Goal: Information Seeking & Learning: Find specific page/section

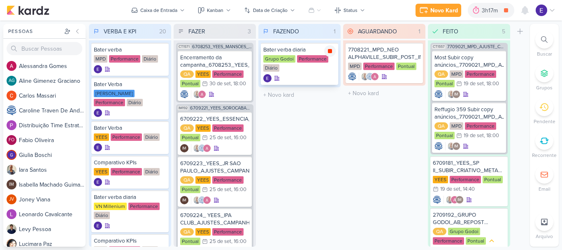
click at [331, 51] on icon at bounding box center [330, 51] width 4 height 4
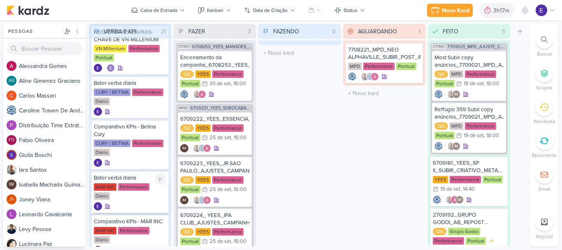
scroll to position [620, 0]
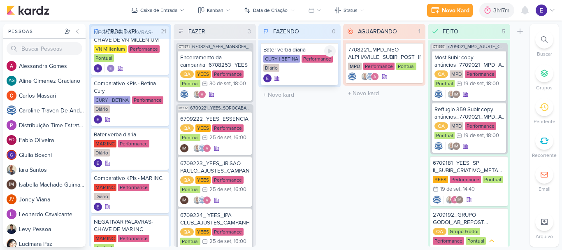
drag, startPoint x: 332, startPoint y: 54, endPoint x: 328, endPoint y: 44, distance: 10.6
click at [332, 53] on icon at bounding box center [330, 51] width 7 height 7
click at [330, 51] on icon at bounding box center [330, 51] width 4 height 4
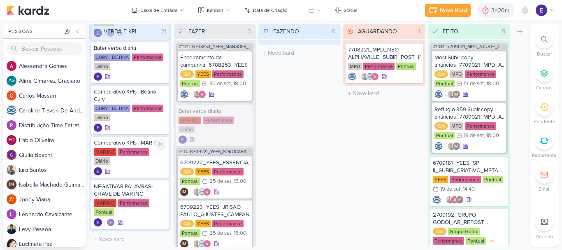
scroll to position [659, 0]
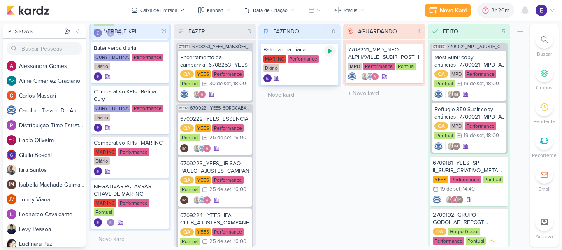
click at [331, 52] on icon at bounding box center [330, 51] width 7 height 7
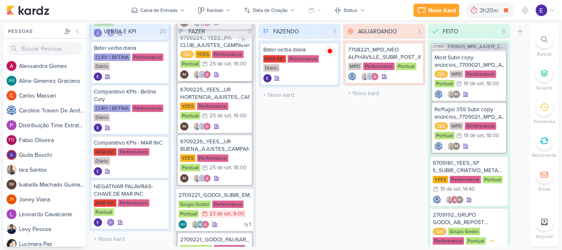
scroll to position [229, 0]
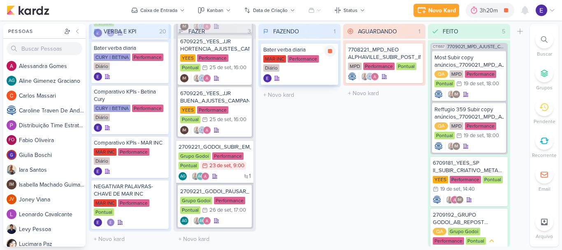
click at [320, 75] on div at bounding box center [299, 78] width 72 height 8
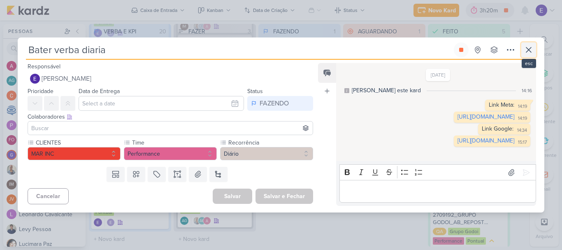
click at [529, 47] on icon at bounding box center [528, 49] width 5 height 5
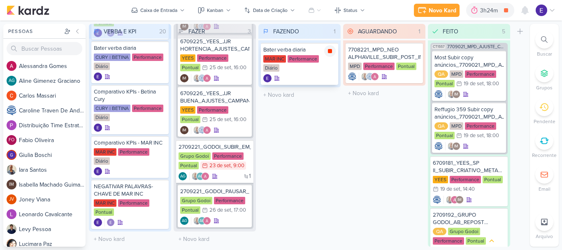
click at [331, 53] on icon at bounding box center [330, 51] width 4 height 4
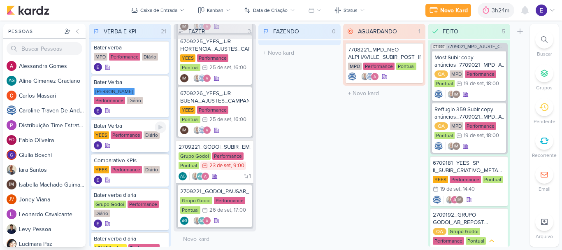
scroll to position [0, 0]
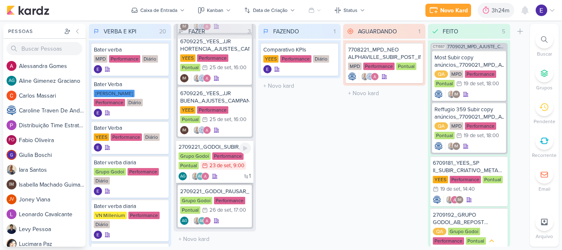
click at [228, 172] on div "1 AG AG" at bounding box center [215, 176] width 72 height 8
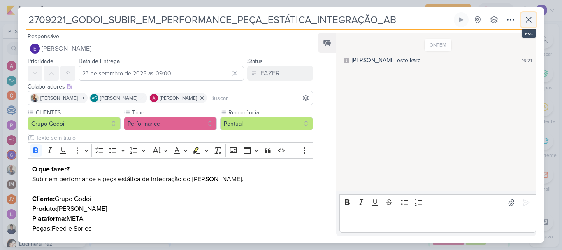
click at [528, 19] on icon at bounding box center [528, 19] width 5 height 5
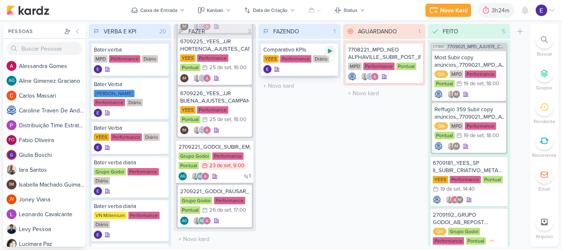
click at [326, 54] on div at bounding box center [330, 51] width 12 height 12
click at [321, 65] on div at bounding box center [299, 69] width 72 height 8
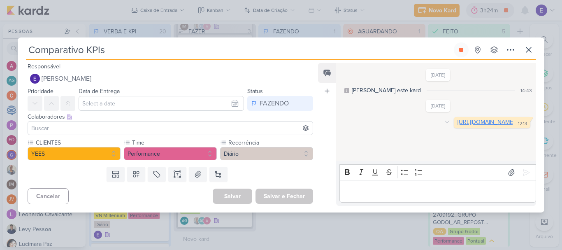
click at [458, 126] on link "https://docs.google.com/spreadsheets/d/1RPGMP3u5yZLTYvzZBha9CVR-pfyOC58Ct5NYCfR…" at bounding box center [486, 122] width 57 height 7
click at [527, 50] on icon at bounding box center [529, 50] width 10 height 10
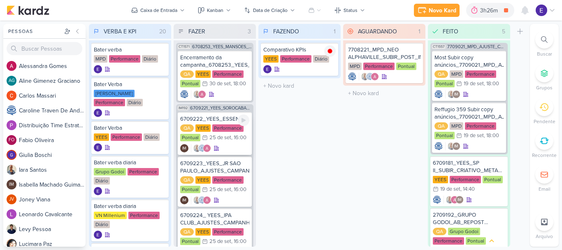
click at [232, 151] on div "IM" at bounding box center [214, 148] width 69 height 8
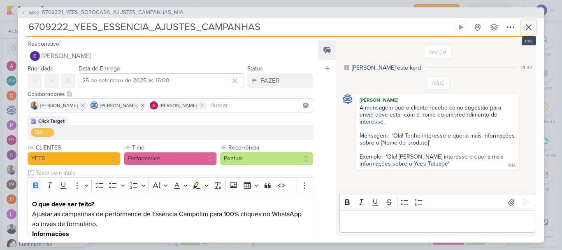
click at [530, 31] on icon at bounding box center [529, 27] width 10 height 10
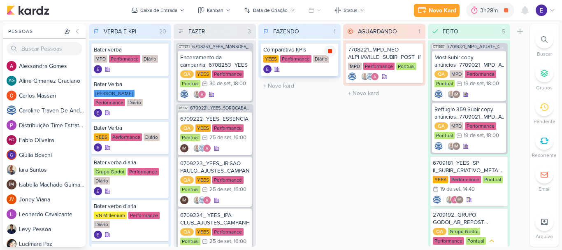
click at [329, 51] on icon at bounding box center [330, 51] width 4 height 4
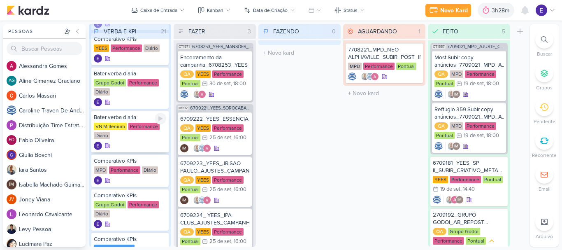
scroll to position [89, 0]
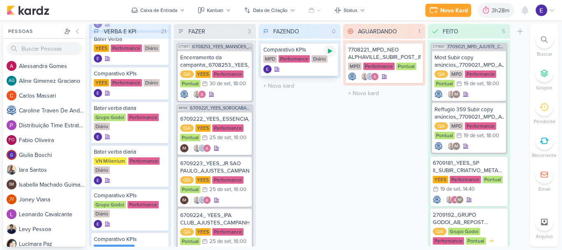
click at [332, 49] on icon at bounding box center [330, 51] width 7 height 7
click at [323, 61] on div "Diário" at bounding box center [320, 58] width 16 height 7
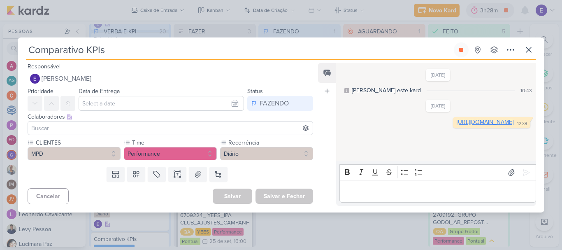
click at [457, 126] on link "https://docs.google.com/spreadsheets/d/1y1Qb-Q9mt2I-CWacQCuJUm1svb_5TiwWkTSMWIP…" at bounding box center [485, 122] width 57 height 7
click at [462, 54] on button at bounding box center [461, 49] width 15 height 15
click at [535, 53] on button at bounding box center [529, 49] width 15 height 15
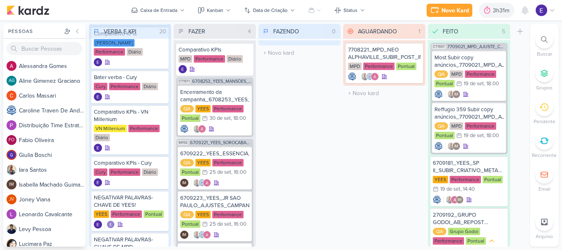
scroll to position [295, 0]
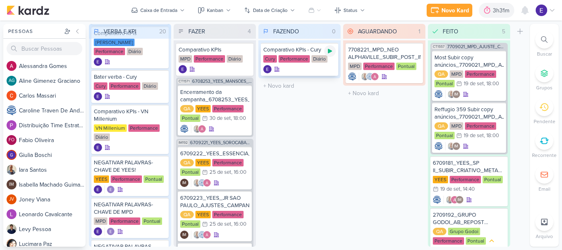
click at [327, 54] on div at bounding box center [330, 51] width 12 height 12
click at [294, 75] on div "Comparativo KPIs - Cury Cury Performance Diário" at bounding box center [299, 59] width 77 height 33
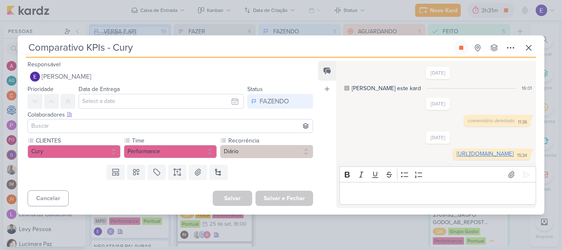
click at [457, 154] on link "https://docs.google.com/spreadsheets/d/16j2fyQzYRCkADzCBv4I23HYayzya-Fgp9TLxxJg…" at bounding box center [485, 153] width 57 height 7
click at [458, 45] on button at bounding box center [461, 47] width 15 height 15
click at [526, 45] on icon at bounding box center [528, 47] width 5 height 5
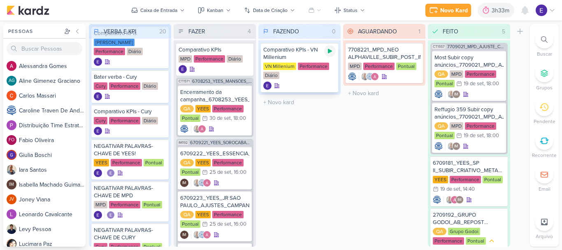
click at [328, 50] on icon at bounding box center [330, 51] width 7 height 7
click at [314, 85] on div at bounding box center [299, 85] width 72 height 8
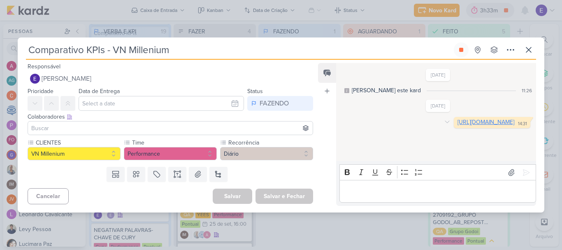
click at [458, 123] on link "https://docs.google.com/spreadsheets/d/1K2JbJ69yAjhoBuWCk-Eny1zkEGYraCZU8iTDiNZ…" at bounding box center [486, 122] width 57 height 7
click at [460, 51] on icon at bounding box center [461, 50] width 4 height 4
click at [528, 51] on icon at bounding box center [528, 49] width 5 height 5
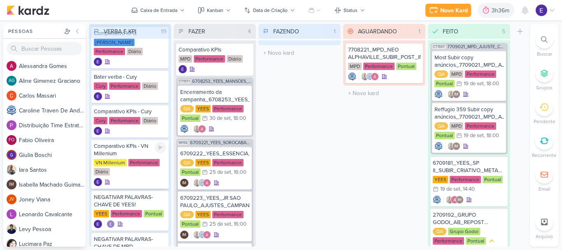
scroll to position [254, 0]
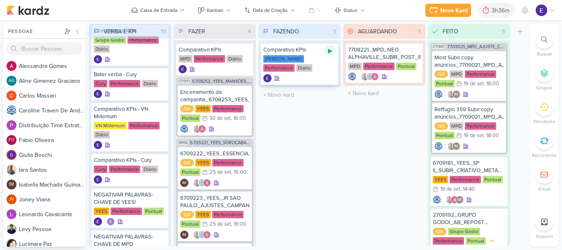
click at [328, 55] on div at bounding box center [330, 51] width 12 height 12
click at [295, 64] on div "Performance" at bounding box center [278, 67] width 31 height 7
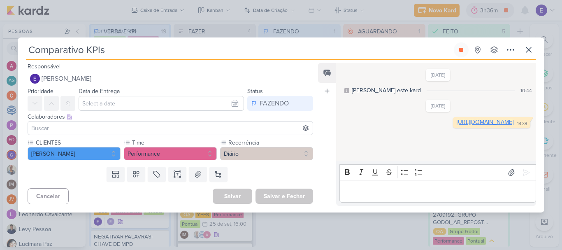
click at [457, 126] on link "https://docs.google.com/spreadsheets/d/1fRObwiKG9tiDiDcDhtIV-uL_A4AxCZ0AfFSRipn…" at bounding box center [485, 122] width 57 height 7
click at [460, 51] on icon at bounding box center [461, 50] width 4 height 4
click at [526, 48] on icon at bounding box center [529, 50] width 10 height 10
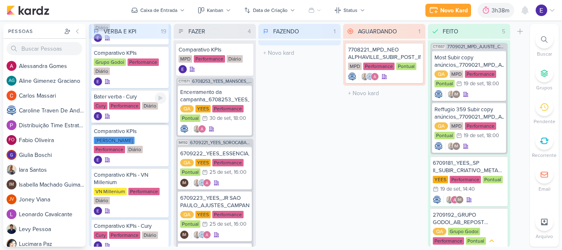
scroll to position [212, 0]
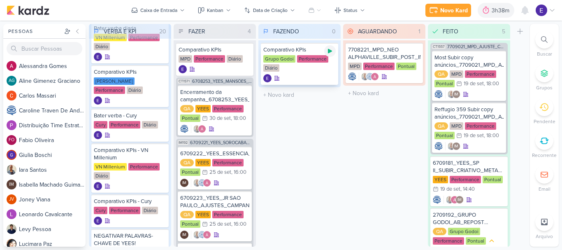
click at [332, 52] on icon at bounding box center [330, 51] width 7 height 7
click at [326, 66] on div "Grupo Godoi Performance Diário" at bounding box center [299, 63] width 72 height 17
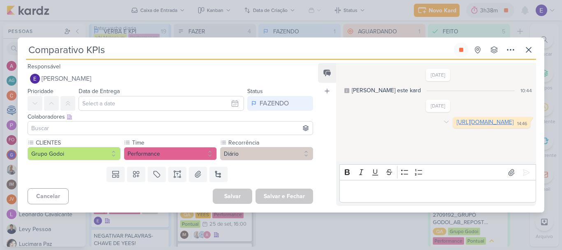
click at [457, 126] on link "https://docs.google.com/spreadsheets/d/1_xv7QNleeBQsB0AKWfsxGIuMouiut3pyB2sW3gB…" at bounding box center [485, 122] width 57 height 7
click at [462, 52] on icon at bounding box center [461, 50] width 7 height 7
click at [535, 51] on button at bounding box center [529, 49] width 15 height 15
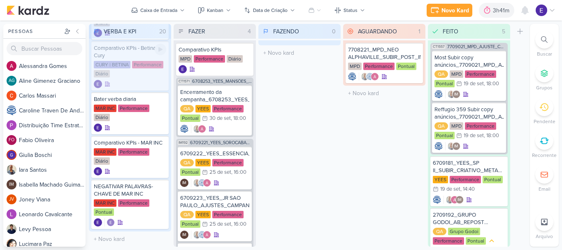
scroll to position [617, 0]
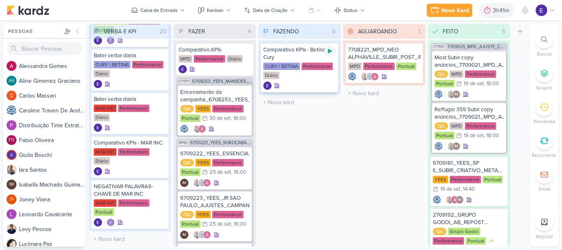
click at [329, 54] on icon at bounding box center [330, 51] width 7 height 7
click at [329, 75] on div "CURY | BETINA Performance Diário" at bounding box center [299, 71] width 72 height 17
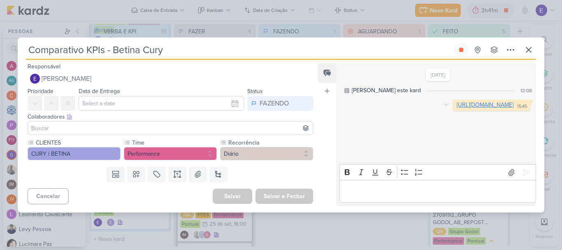
click at [457, 108] on link "https://docs.google.com/spreadsheets/d/1fpgRpRCxf5ru9-pALbGN7DLSg_5Sh22NijagdYV…" at bounding box center [485, 104] width 57 height 7
click at [463, 50] on icon at bounding box center [461, 50] width 4 height 4
click at [528, 49] on icon at bounding box center [528, 49] width 5 height 5
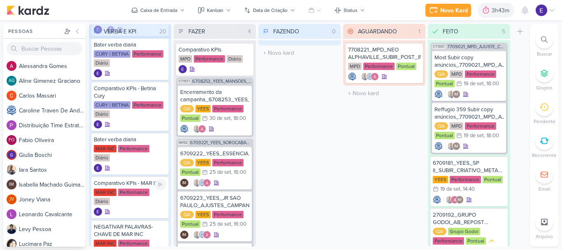
scroll to position [668, 0]
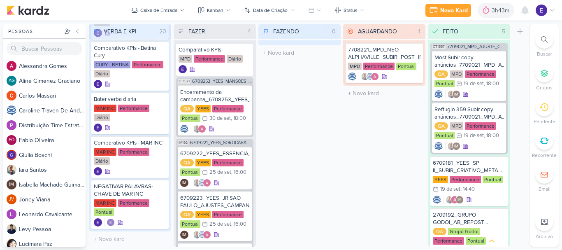
drag, startPoint x: 270, startPoint y: 84, endPoint x: 281, endPoint y: 77, distance: 13.6
click at [281, 77] on div "FAZENDO 0 Mover Para Esquerda Mover Para Direita Deletar O título do kard deve …" at bounding box center [299, 135] width 82 height 223
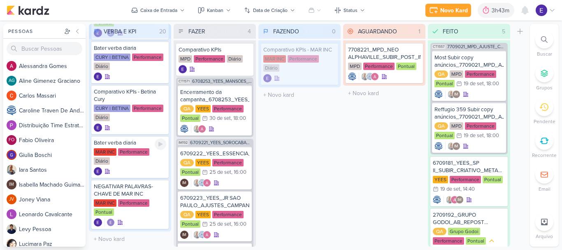
scroll to position [624, 0]
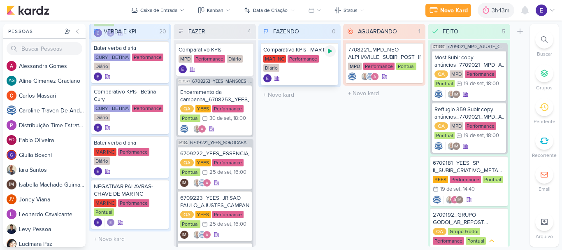
click at [330, 50] on icon at bounding box center [330, 51] width 4 height 5
click at [303, 73] on div "Comparativo KPIs - MAR INC MAR INC Performance Diário" at bounding box center [299, 64] width 77 height 42
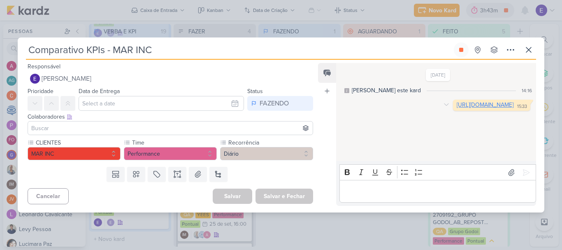
click at [457, 108] on link "https://docs.google.com/spreadsheets/d/1ybJ_1SNKDOKfKT9UsQ-5Aoh-QRJQHkSG2BY1Gru…" at bounding box center [485, 104] width 57 height 7
click at [461, 49] on icon at bounding box center [461, 50] width 4 height 4
click at [528, 49] on icon at bounding box center [528, 49] width 5 height 5
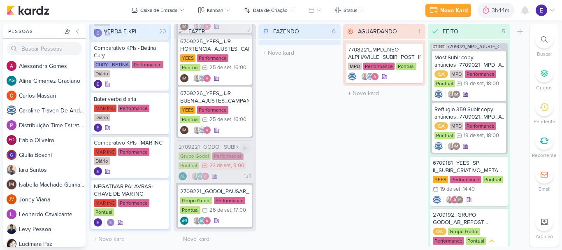
scroll to position [219, 0]
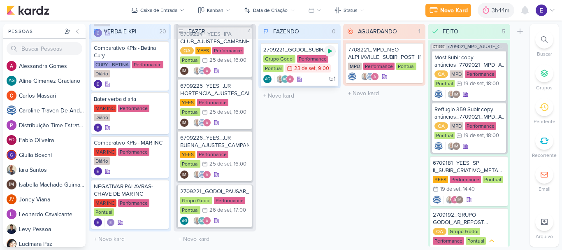
click at [330, 54] on icon at bounding box center [330, 51] width 7 height 7
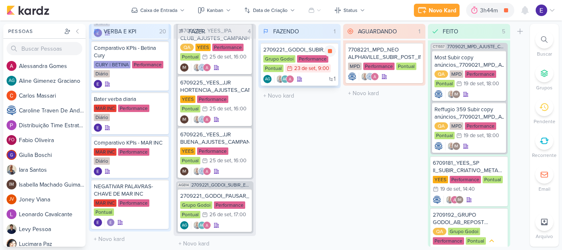
scroll to position [227, 0]
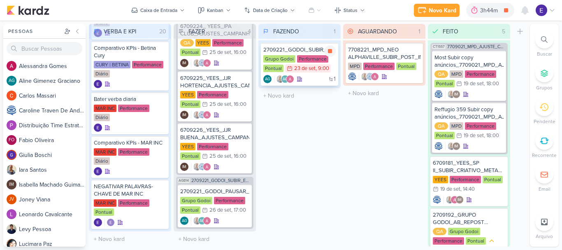
click at [317, 69] on div ", 9:00" at bounding box center [323, 68] width 14 height 5
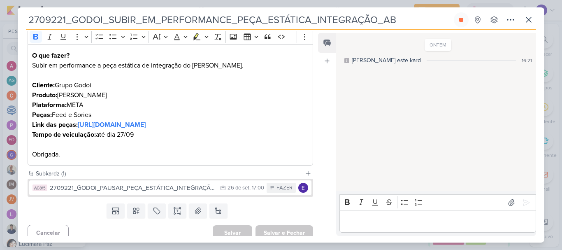
scroll to position [130, 0]
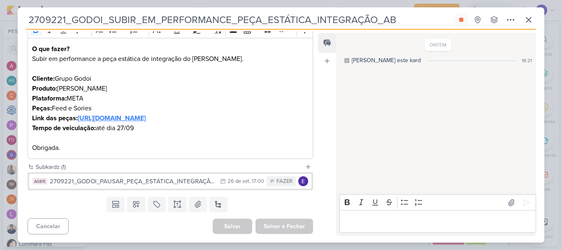
click at [146, 119] on strong "[URL][DOMAIN_NAME]" at bounding box center [112, 118] width 68 height 8
